Goal: Task Accomplishment & Management: Use online tool/utility

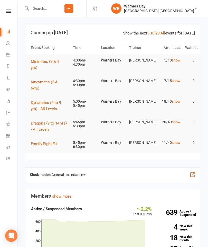
click at [42, 58] on button "Minimites (3 & 4 yrs)" at bounding box center [50, 64] width 38 height 12
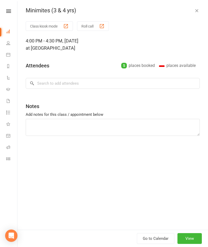
type textarea "Ayzah to pay outstanding fees"
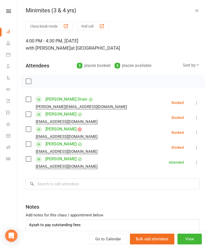
click at [48, 19] on div "Minimites (3 & 4 yrs) Class kiosk mode Roll call 4:00 PM - 4:30 PM, Thursday, A…" at bounding box center [112, 123] width 191 height 247
click at [43, 29] on button "Class kiosk mode" at bounding box center [49, 26] width 47 height 10
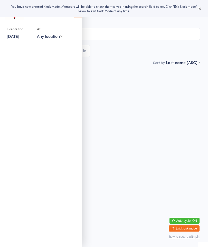
click at [201, 3] on div "You have now entered Kiosk Mode. Members will be able to check themselves in us…" at bounding box center [104, 8] width 208 height 17
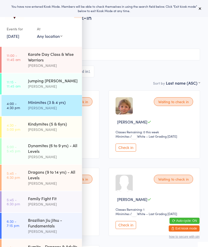
click at [204, 6] on div "You have now entered Kiosk Mode. Members will be able to check themselves in us…" at bounding box center [104, 8] width 208 height 17
click at [205, 6] on div "You have now entered Kiosk Mode. Members will be able to check themselves in us…" at bounding box center [104, 8] width 208 height 17
click at [200, 7] on icon at bounding box center [200, 8] width 4 height 4
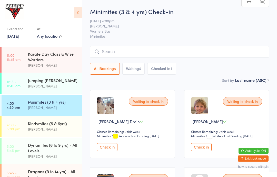
click at [57, 124] on div "Kindymites (5 & 6yrs)" at bounding box center [53, 124] width 50 height 6
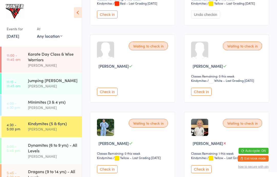
scroll to position [133, 0]
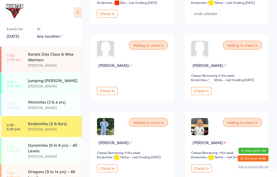
click at [45, 120] on div "Kindymites (5 & 6yrs) [PERSON_NAME]" at bounding box center [55, 126] width 54 height 20
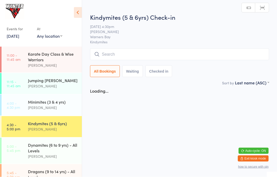
scroll to position [0, 0]
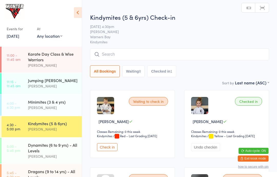
click at [80, 8] on icon at bounding box center [78, 12] width 8 height 11
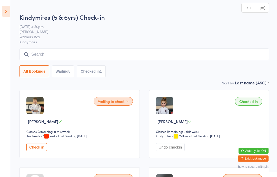
click at [208, 4] on link "Scanner input" at bounding box center [263, 8] width 14 height 10
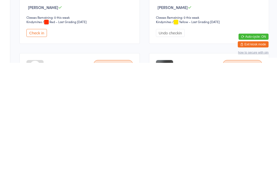
scroll to position [114, 0]
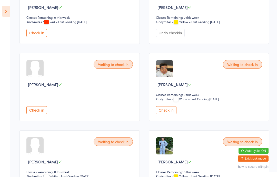
click at [167, 102] on select "Kindymites" at bounding box center [167, 99] width 23 height 5
click at [162, 114] on button "Check in" at bounding box center [166, 110] width 21 height 8
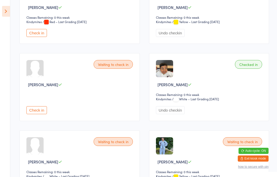
click at [0, 5] on aside "Events for [DATE] [DATE] [DATE] Sun Mon Tue Wed Thu Fri Sat 31 27 28 29 30 31 0…" at bounding box center [5, 88] width 10 height 177
click at [4, 12] on icon at bounding box center [6, 11] width 8 height 11
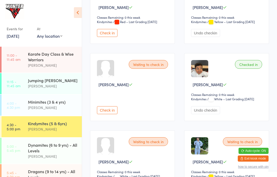
click at [12, 157] on link "5:00 - 5:45 pm Dynamites (6 to 9 yrs) - All Levels [PERSON_NAME]" at bounding box center [42, 151] width 80 height 26
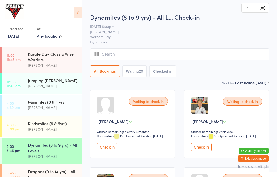
click at [73, 8] on div "Events for [DATE] [DATE] [DATE] Sun Mon Tue Wed Thu Fri Sat 31 27 28 29 30 31 0…" at bounding box center [41, 22] width 82 height 45
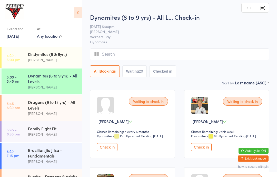
scroll to position [74, 0]
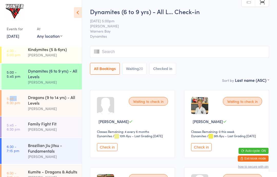
click at [22, 108] on link "5:45 - 6:30 pm Dragons (9 to 14 yrs) - All Levels [PERSON_NAME]" at bounding box center [42, 103] width 80 height 26
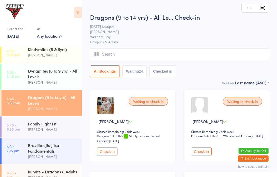
click at [29, 76] on div "Dynamites (6 to 9 yrs) - All Levels" at bounding box center [53, 73] width 50 height 11
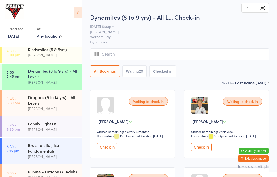
click at [79, 8] on icon at bounding box center [78, 12] width 8 height 11
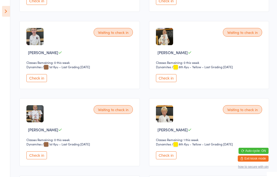
scroll to position [457, 0]
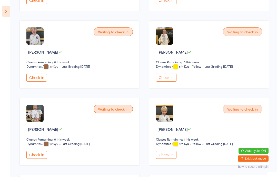
click at [165, 158] on button "Check in" at bounding box center [166, 155] width 21 height 8
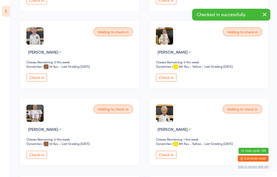
click at [163, 159] on button "Check in" at bounding box center [166, 155] width 21 height 8
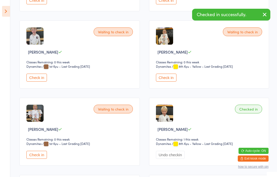
click at [2, 13] on icon at bounding box center [6, 11] width 8 height 11
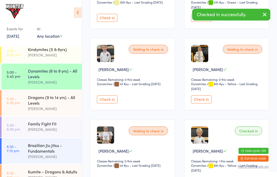
click at [7, 47] on link "4:30 - 5:00 pm Kindymites (5 & 6yrs) [PERSON_NAME]" at bounding box center [42, 52] width 80 height 21
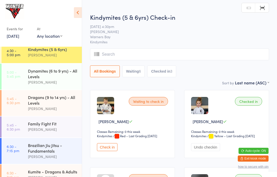
click at [80, 8] on icon at bounding box center [78, 12] width 8 height 11
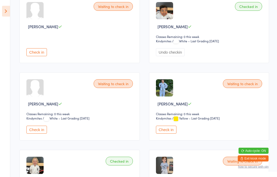
scroll to position [173, 0]
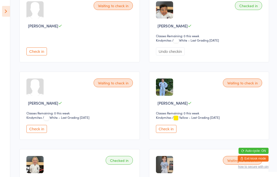
click at [163, 132] on button "Check in" at bounding box center [166, 129] width 21 height 8
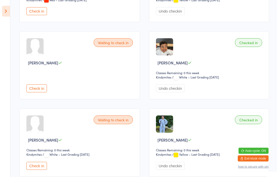
scroll to position [129, 0]
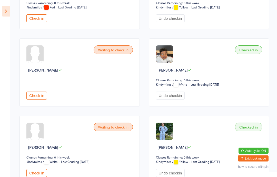
click at [1, 14] on aside "Events for [DATE] [DATE] [DATE] Sun Mon Tue Wed Thu Fri Sat 31 27 28 29 30 31 0…" at bounding box center [5, 88] width 10 height 177
click at [3, 13] on icon at bounding box center [6, 11] width 8 height 11
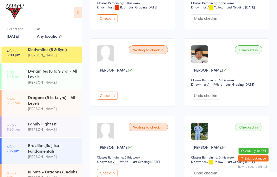
scroll to position [129, 0]
click at [7, 39] on link "[DATE]" at bounding box center [13, 36] width 13 height 6
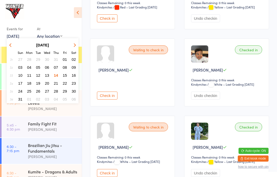
click at [2, 33] on div "Events for [DATE] [DATE] [DATE] Sun Mon Tue Wed Thu Fri Sat 31 27 28 29 30 31 0…" at bounding box center [41, 22] width 82 height 45
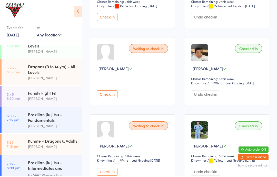
scroll to position [104, 0]
click at [76, 15] on icon at bounding box center [78, 12] width 8 height 11
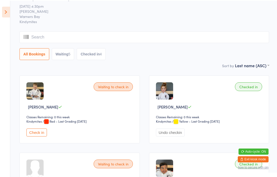
scroll to position [15, 0]
click at [208, 134] on div "Undo checkin" at bounding box center [210, 133] width 108 height 8
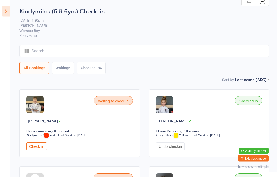
scroll to position [0, 0]
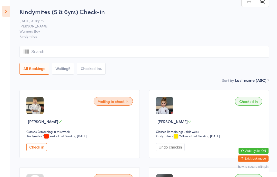
click at [181, 127] on div "Checked in Elenna Drain Classes Remaining: 0 this week Kindymites Kindymites / …" at bounding box center [209, 124] width 120 height 68
click at [3, 8] on icon at bounding box center [6, 11] width 8 height 11
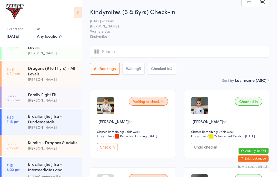
click at [29, 49] on div "Dynamites (6 to 9 yrs) - All Levels" at bounding box center [53, 44] width 50 height 11
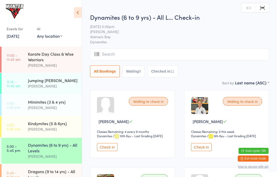
click at [44, 150] on div "Dynamites (6 to 9 yrs) - All Levels" at bounding box center [53, 147] width 50 height 11
click at [203, 150] on button "Check in" at bounding box center [201, 147] width 21 height 8
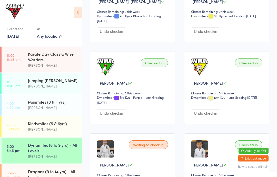
scroll to position [198, 0]
click at [79, 13] on icon at bounding box center [78, 12] width 8 height 11
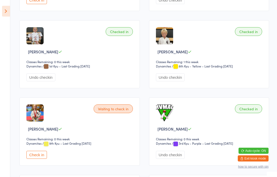
scroll to position [534, 0]
click at [43, 159] on button "Check in" at bounding box center [36, 155] width 21 height 8
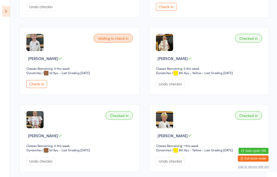
scroll to position [450, 0]
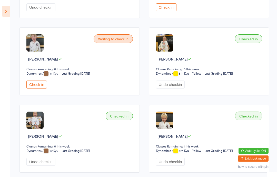
click at [38, 89] on button "Check in" at bounding box center [36, 85] width 21 height 8
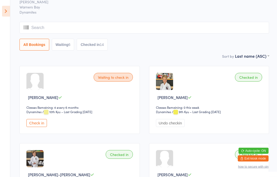
scroll to position [0, 0]
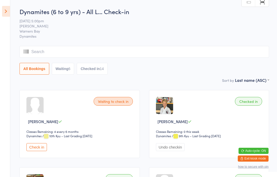
click at [43, 149] on button "Check in" at bounding box center [36, 147] width 21 height 8
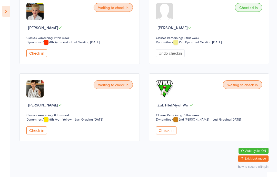
scroll to position [702, 0]
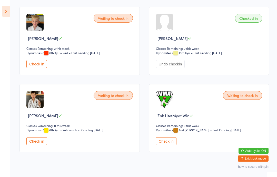
click at [32, 68] on button "Check in" at bounding box center [36, 64] width 21 height 8
click at [39, 145] on button "Check in" at bounding box center [36, 141] width 21 height 8
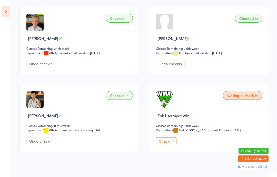
click at [157, 145] on button "Check in" at bounding box center [166, 141] width 21 height 8
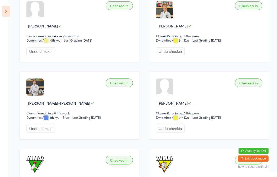
scroll to position [0, 0]
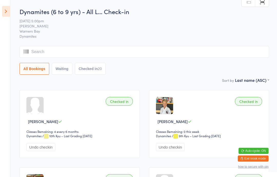
click at [3, 13] on icon at bounding box center [6, 11] width 8 height 11
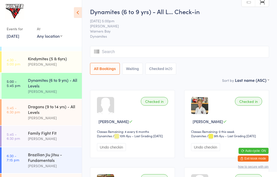
scroll to position [70, 0]
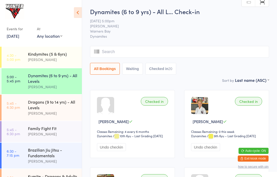
click at [6, 105] on link "5:45 - 6:30 pm Dragons (9 to 14 yrs) - All Levels [PERSON_NAME]" at bounding box center [42, 108] width 80 height 26
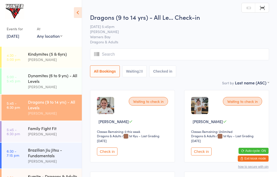
click at [82, 6] on aside "Events for [DATE] [DATE] [DATE] Sun Mon Tue Wed Thu Fri Sat 31 27 28 29 30 31 0…" at bounding box center [41, 88] width 82 height 177
click at [79, 2] on div "Events for [DATE] [DATE] [DATE] Sun Mon Tue Wed Thu Fri Sat 31 27 28 29 30 31 0…" at bounding box center [41, 22] width 82 height 45
click at [72, 2] on div "Events for [DATE] [DATE] [DATE] Sun Mon Tue Wed Thu Fri Sat 31 27 28 29 30 31 0…" at bounding box center [41, 22] width 82 height 45
click at [77, 11] on icon at bounding box center [78, 12] width 8 height 11
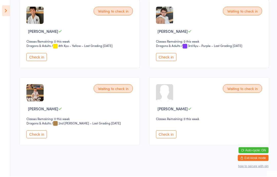
scroll to position [1018, 0]
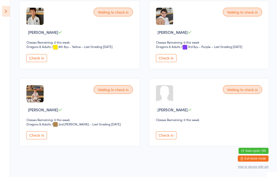
click at [162, 62] on button "Check in" at bounding box center [166, 58] width 21 height 8
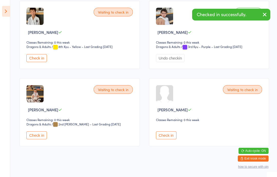
click at [4, 22] on aside "Events for [DATE] [DATE] [DATE] Sun Mon Tue Wed Thu Fri Sat 31 27 28 29 30 31 0…" at bounding box center [5, 88] width 10 height 177
click at [3, 12] on icon at bounding box center [6, 11] width 8 height 11
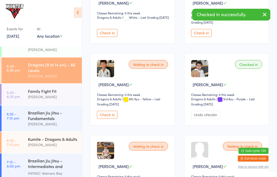
scroll to position [107, 0]
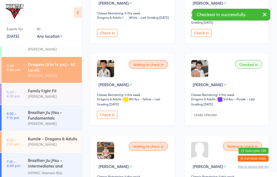
click at [21, 131] on link "6:30 - 7:15 pm Brazilian Jiu Jitsu - Fundamentals [PERSON_NAME]" at bounding box center [42, 118] width 80 height 26
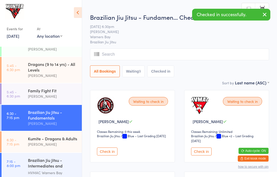
click at [28, 142] on div "Kumite - Dragons & Adults" at bounding box center [53, 139] width 50 height 6
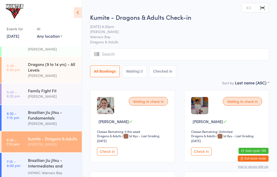
click at [77, 10] on icon at bounding box center [78, 12] width 8 height 11
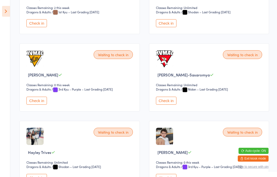
scroll to position [627, 0]
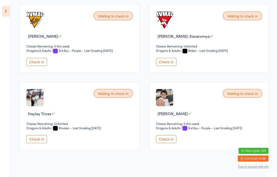
click at [164, 143] on button "Check in" at bounding box center [166, 139] width 21 height 8
click at [168, 143] on button "Check in" at bounding box center [166, 139] width 21 height 8
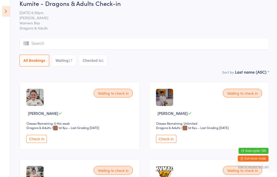
scroll to position [0, 0]
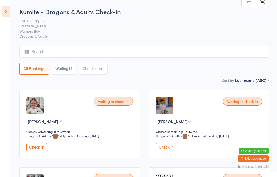
click at [3, 11] on icon at bounding box center [6, 11] width 8 height 11
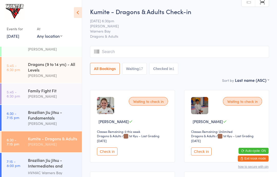
click at [31, 69] on div "Dragons (9 to 14 yrs) - All Levels" at bounding box center [53, 66] width 50 height 11
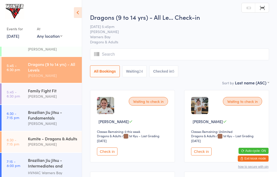
click at [81, 14] on icon at bounding box center [78, 12] width 8 height 11
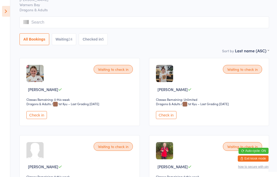
scroll to position [42, 0]
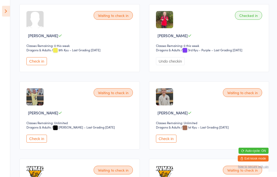
scroll to position [163, 0]
click at [36, 142] on button "Check in" at bounding box center [36, 139] width 21 height 8
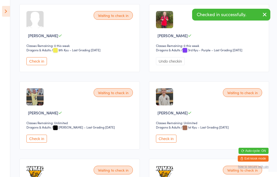
click at [171, 142] on button "Check in" at bounding box center [166, 139] width 21 height 8
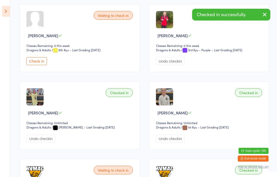
click at [3, 11] on icon at bounding box center [6, 11] width 8 height 11
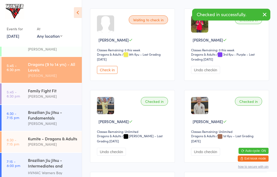
click at [20, 147] on link "6:30 - 7:15 pm Kumite - Dragons & Adults [PERSON_NAME]" at bounding box center [42, 142] width 80 height 21
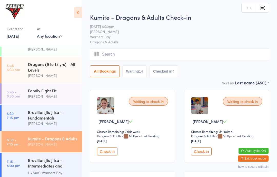
click at [79, 15] on icon at bounding box center [78, 12] width 8 height 11
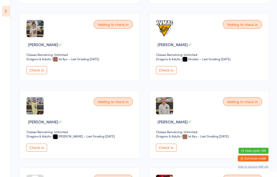
scroll to position [154, 0]
click at [35, 146] on div "Waiting to check in [PERSON_NAME] Classes Remaining: Unlimited Dragons & Adults…" at bounding box center [80, 124] width 120 height 68
click at [161, 152] on button "Check in" at bounding box center [166, 148] width 21 height 8
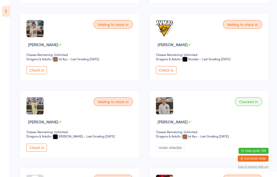
click at [31, 146] on div "Waiting to check in [PERSON_NAME] Classes Remaining: Unlimited Dragons & Adults…" at bounding box center [80, 124] width 120 height 68
click at [31, 148] on button "Check in" at bounding box center [36, 148] width 21 height 8
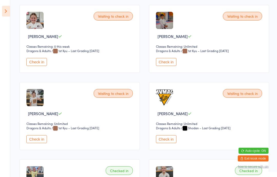
scroll to position [0, 0]
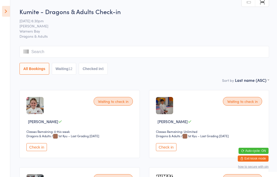
click at [7, 13] on icon at bounding box center [6, 11] width 8 height 11
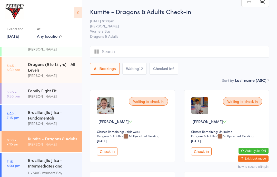
click at [22, 125] on link "6:30 - 7:15 pm Brazilian Jiu Jitsu - Fundamentals [PERSON_NAME]" at bounding box center [42, 118] width 80 height 26
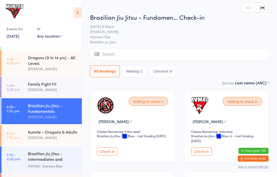
scroll to position [114, 0]
click at [10, 65] on time "5:45 - 6:30 pm" at bounding box center [13, 61] width 13 height 8
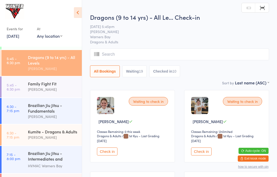
click at [77, 11] on icon at bounding box center [78, 12] width 8 height 11
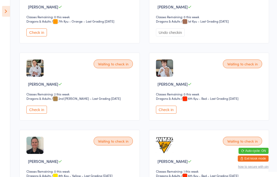
scroll to position [347, 0]
click at [36, 120] on div "Waiting to check in [PERSON_NAME] Classes Remaining: 2 this week Dragons & Adul…" at bounding box center [80, 86] width 120 height 68
click at [30, 111] on button "Check in" at bounding box center [36, 110] width 21 height 8
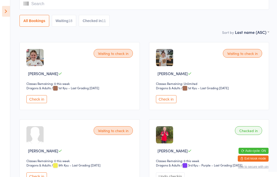
scroll to position [50, 0]
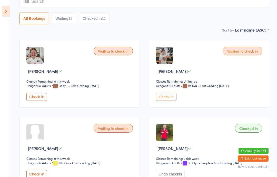
click at [30, 174] on button "Check in" at bounding box center [36, 174] width 21 height 8
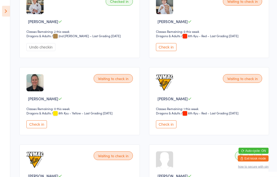
scroll to position [409, 0]
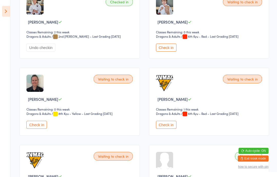
click at [165, 129] on button "Check in" at bounding box center [166, 125] width 21 height 8
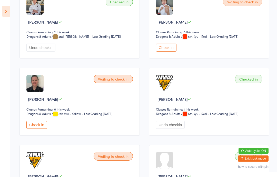
click at [5, 11] on icon at bounding box center [6, 11] width 8 height 11
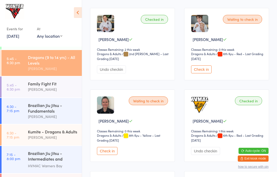
click at [55, 87] on div "Family Fight Fit" at bounding box center [53, 84] width 50 height 6
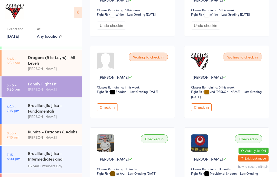
scroll to position [199, 0]
click at [206, 112] on button "Check in" at bounding box center [201, 108] width 21 height 8
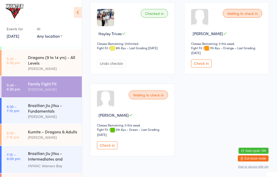
scroll to position [575, 0]
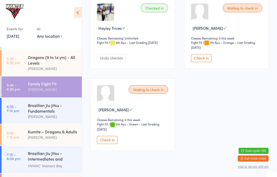
click at [110, 144] on button "Check in" at bounding box center [107, 140] width 21 height 8
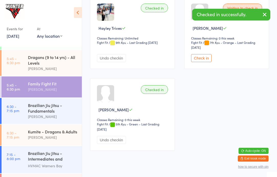
click at [202, 62] on button "Check in" at bounding box center [201, 58] width 21 height 8
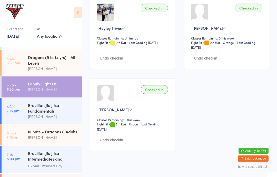
click at [80, 11] on icon at bounding box center [78, 12] width 8 height 11
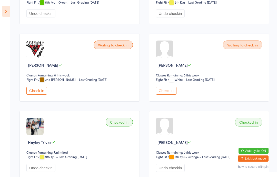
scroll to position [443, 0]
click at [37, 95] on button "Check in" at bounding box center [36, 91] width 21 height 8
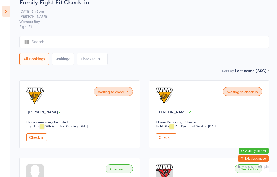
scroll to position [0, 0]
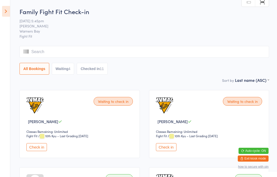
click at [8, 10] on icon at bounding box center [6, 11] width 8 height 11
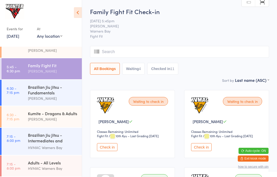
scroll to position [137, 0]
click at [35, 167] on div "HVMAC Warners Bay" at bounding box center [53, 169] width 50 height 6
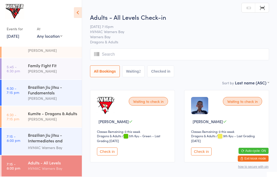
click at [29, 119] on div "[PERSON_NAME]" at bounding box center [53, 119] width 50 height 6
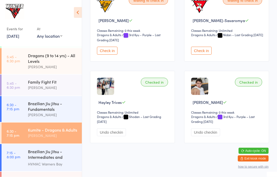
scroll to position [673, 0]
click at [36, 64] on div "Dragons (9 to 14 yrs) - All Levels" at bounding box center [53, 58] width 50 height 11
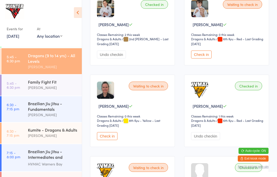
scroll to position [429, 0]
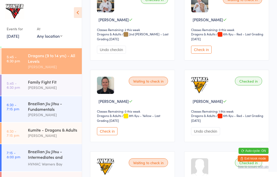
click at [106, 135] on button "Check in" at bounding box center [107, 131] width 21 height 8
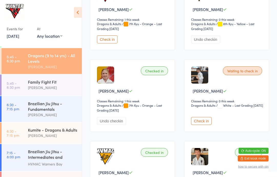
scroll to position [934, 0]
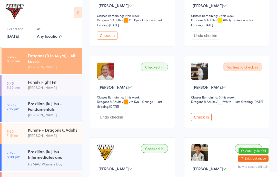
click at [206, 121] on button "Check in" at bounding box center [201, 117] width 21 height 8
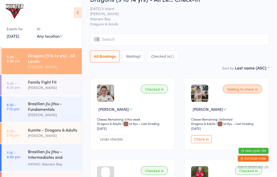
scroll to position [0, 0]
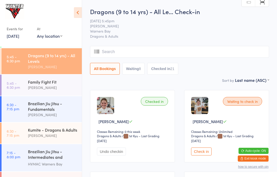
click at [134, 67] on button "Waiting 8" at bounding box center [134, 69] width 23 height 12
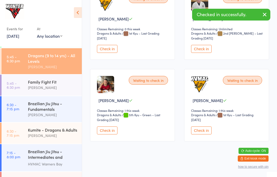
scroll to position [89, 0]
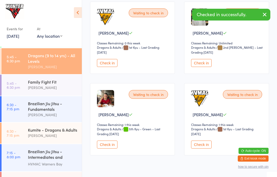
click at [201, 147] on button "Check in" at bounding box center [201, 145] width 21 height 8
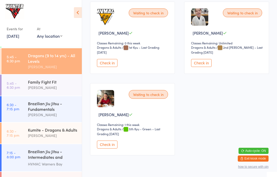
click at [114, 62] on button "Check in" at bounding box center [107, 63] width 21 height 8
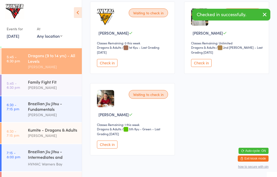
scroll to position [6, 0]
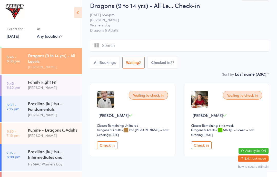
click at [46, 112] on div "Brazilian Jiu Jitsu - Fundamentals" at bounding box center [53, 106] width 50 height 11
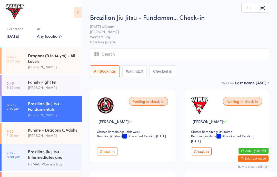
click at [108, 153] on button "Check in" at bounding box center [107, 152] width 21 height 8
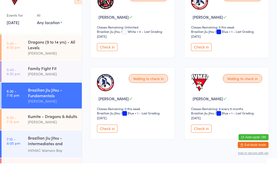
scroll to position [336, 0]
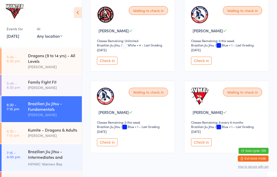
click at [43, 133] on div "Kumite - Dragons & Adults" at bounding box center [53, 130] width 50 height 6
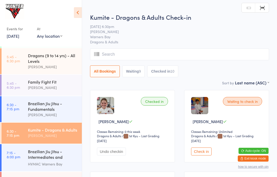
click at [77, 17] on icon at bounding box center [78, 12] width 8 height 11
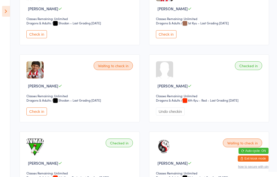
scroll to position [346, 0]
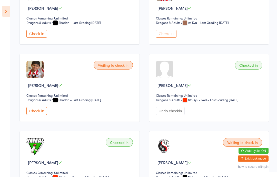
click at [175, 35] on button "Check in" at bounding box center [166, 34] width 21 height 8
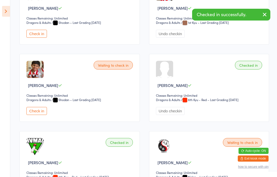
click at [35, 115] on button "Check in" at bounding box center [36, 111] width 21 height 8
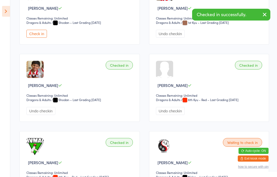
click at [6, 12] on icon at bounding box center [6, 11] width 8 height 11
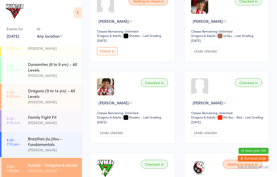
scroll to position [82, 0]
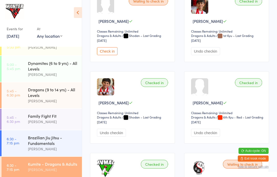
click at [77, 15] on icon at bounding box center [78, 12] width 8 height 11
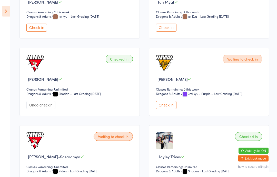
scroll to position [578, 0]
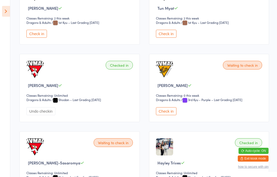
click at [34, 38] on button "Check in" at bounding box center [36, 34] width 21 height 8
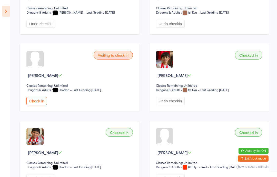
scroll to position [282, 0]
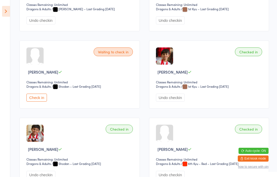
click at [208, 56] on div "Checked in" at bounding box center [248, 52] width 27 height 9
click at [208, 53] on div "Checked in" at bounding box center [248, 52] width 27 height 9
click at [9, 10] on icon at bounding box center [6, 11] width 8 height 11
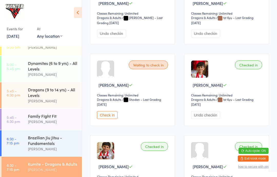
click at [41, 145] on div "Brazilian Jiu Jitsu - Fundamentals" at bounding box center [53, 140] width 50 height 11
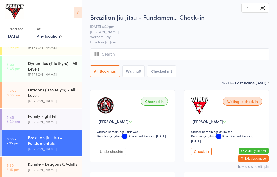
click at [80, 10] on icon at bounding box center [78, 12] width 8 height 11
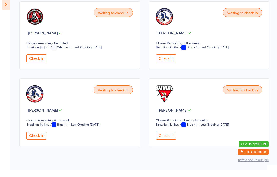
scroll to position [314, 0]
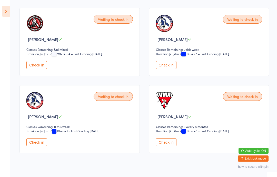
click at [165, 146] on button "Check in" at bounding box center [166, 142] width 21 height 8
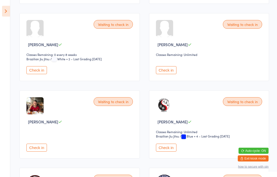
scroll to position [162, 0]
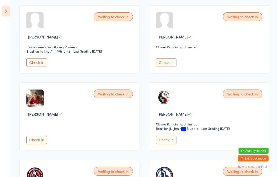
click at [43, 66] on button "Check in" at bounding box center [36, 63] width 21 height 8
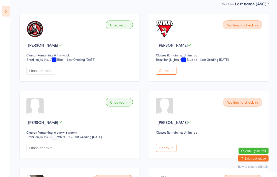
scroll to position [0, 0]
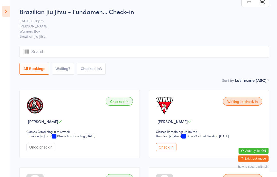
click at [8, 8] on icon at bounding box center [6, 11] width 8 height 11
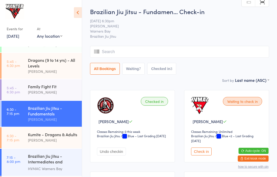
scroll to position [116, 0]
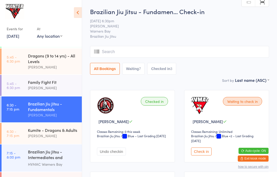
click at [41, 133] on div "Kumite - Dragons & Adults" at bounding box center [53, 130] width 50 height 6
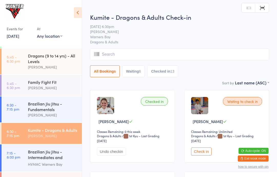
click at [78, 13] on icon at bounding box center [78, 12] width 8 height 11
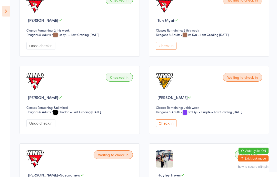
scroll to position [563, 0]
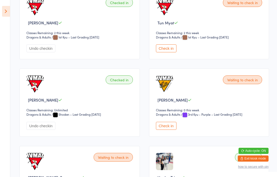
click at [167, 52] on button "Check in" at bounding box center [166, 48] width 21 height 8
click at [1, 9] on aside "Events for [DATE] [DATE] [DATE] Sun Mon Tue Wed Thu Fri Sat 31 27 28 29 30 31 0…" at bounding box center [5, 88] width 10 height 177
click at [8, 10] on icon at bounding box center [6, 11] width 8 height 11
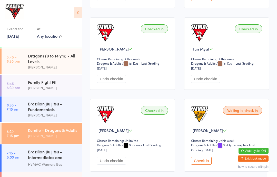
click at [29, 112] on div "Brazilian Jiu Jitsu - Fundamentals" at bounding box center [53, 106] width 50 height 11
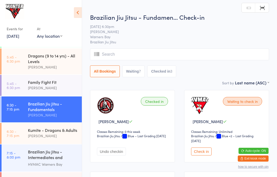
click at [78, 16] on icon at bounding box center [78, 12] width 8 height 11
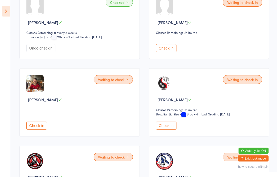
scroll to position [177, 0]
click at [167, 129] on button "Check in" at bounding box center [166, 126] width 21 height 8
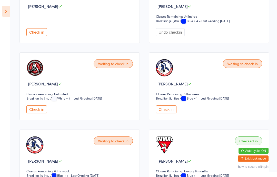
scroll to position [269, 0]
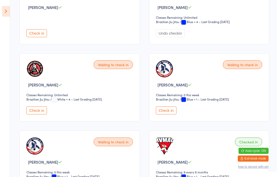
click at [38, 115] on button "Check in" at bounding box center [36, 111] width 21 height 8
